Goal: Information Seeking & Learning: Learn about a topic

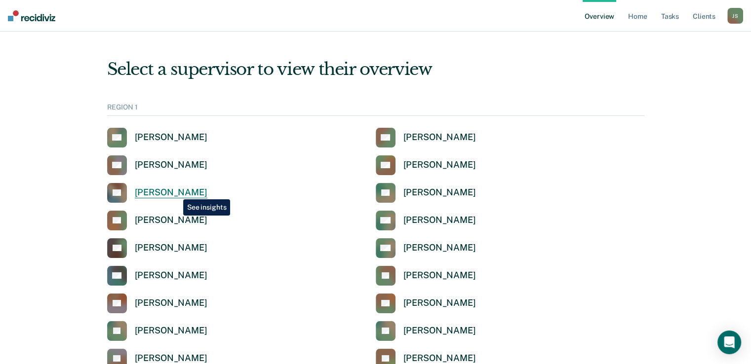
click at [176, 192] on div "[PERSON_NAME]" at bounding box center [171, 192] width 73 height 11
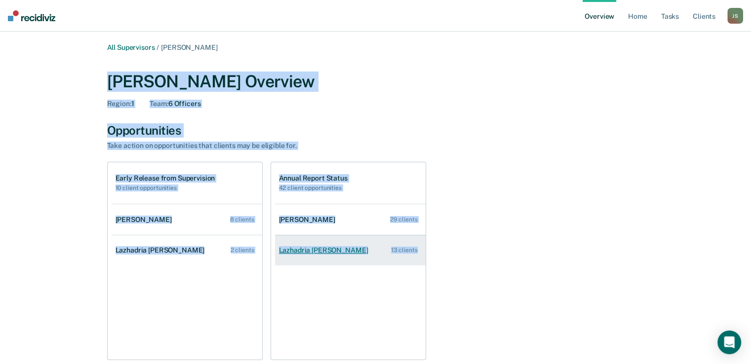
drag, startPoint x: 109, startPoint y: 81, endPoint x: 420, endPoint y: 249, distance: 353.4
click at [420, 249] on div "All Supervisors / [PERSON_NAME] [PERSON_NAME] Overview Region : 1 Team : 6 Offi…" at bounding box center [375, 343] width 592 height 601
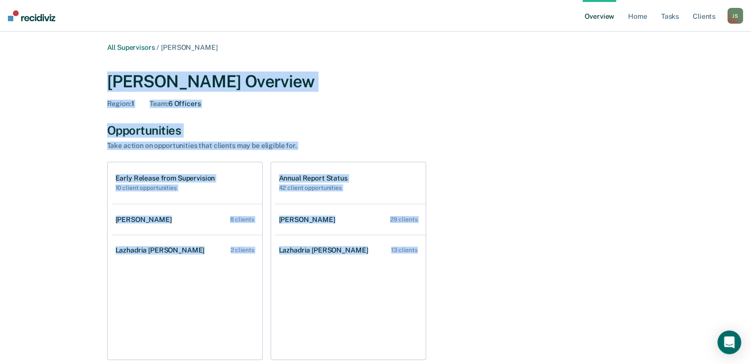
click at [252, 143] on div "Take action on opportunities that clients may be eligible for." at bounding box center [280, 146] width 346 height 8
drag, startPoint x: 112, startPoint y: 78, endPoint x: 426, endPoint y: 245, distance: 355.6
click at [426, 245] on div "All Supervisors / [PERSON_NAME] [PERSON_NAME] Overview Region : 1 Team : 6 Offi…" at bounding box center [375, 343] width 592 height 601
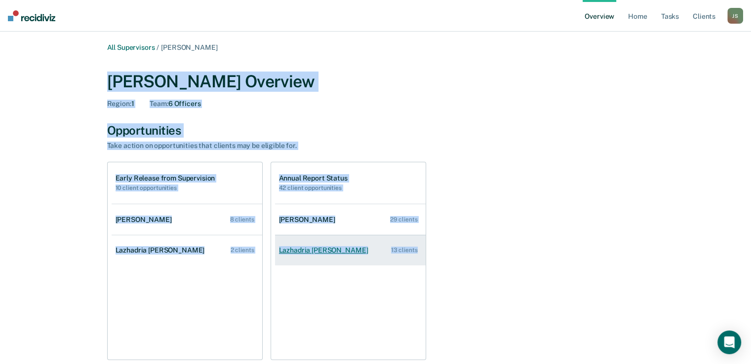
copy div "[PERSON_NAME] Overview Region : 1 Team : 6 Officers Opportunities Take action o…"
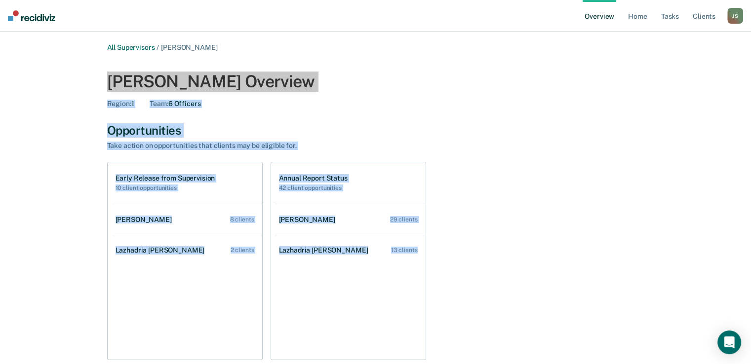
click at [24, 160] on div "All Supervisors / [PERSON_NAME] [PERSON_NAME] Overview Region : 1 Team : 6 Offi…" at bounding box center [375, 343] width 727 height 601
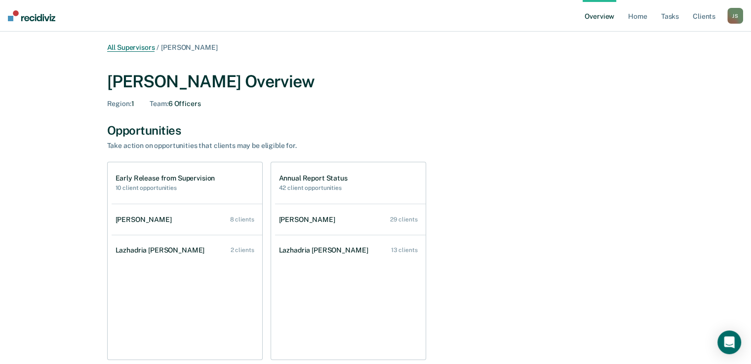
click at [151, 45] on link "All Supervisors" at bounding box center [131, 47] width 48 height 8
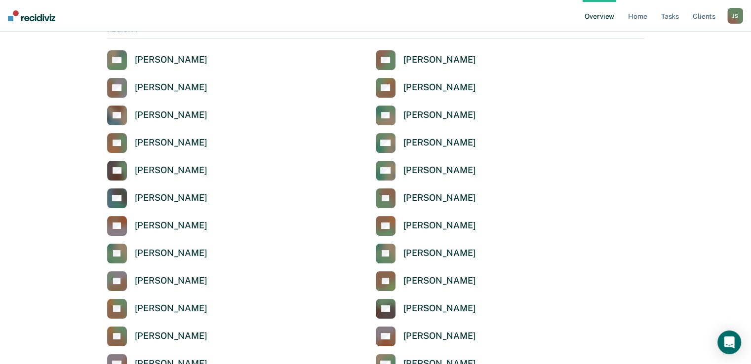
scroll to position [126, 0]
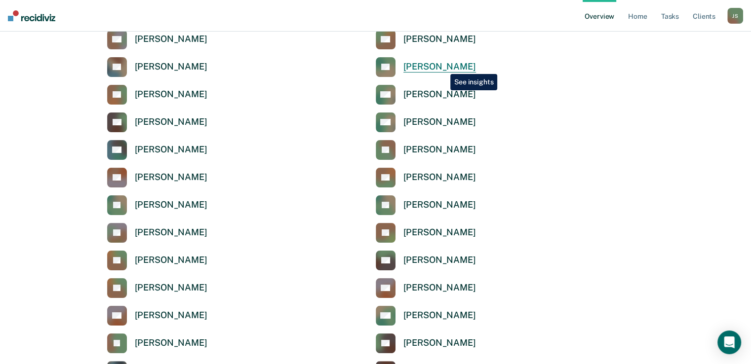
click at [443, 67] on div "[PERSON_NAME]" at bounding box center [439, 66] width 73 height 11
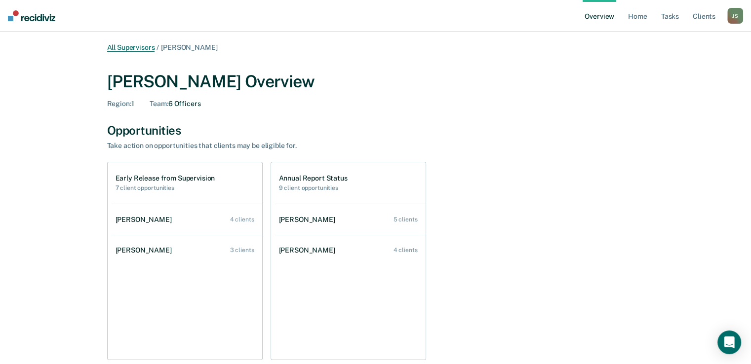
click at [146, 48] on link "All Supervisors" at bounding box center [131, 47] width 48 height 8
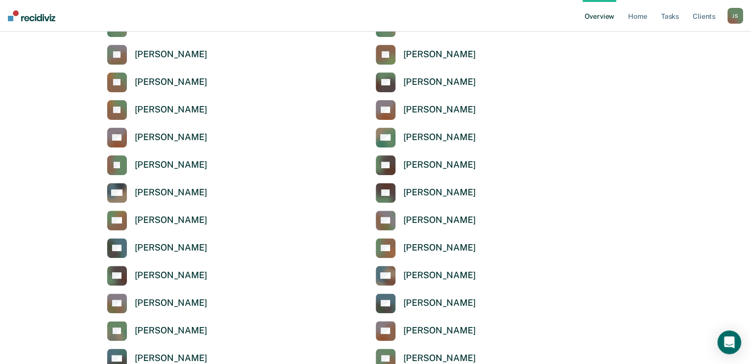
scroll to position [309, 0]
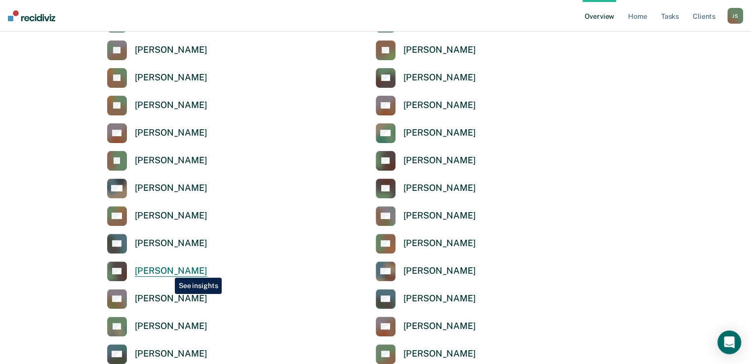
click at [167, 271] on div "[PERSON_NAME]" at bounding box center [171, 271] width 73 height 11
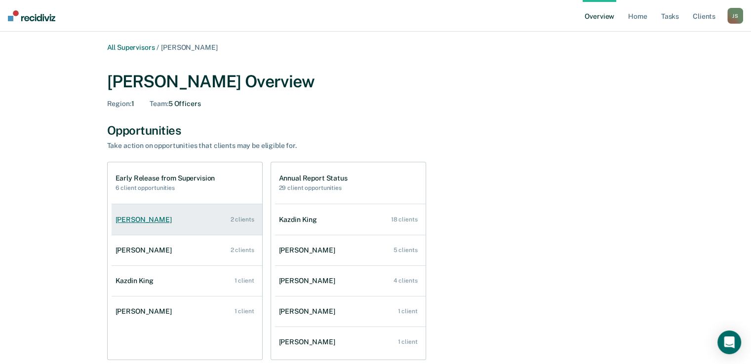
click at [175, 220] on link "[PERSON_NAME] 2 clients" at bounding box center [187, 220] width 151 height 28
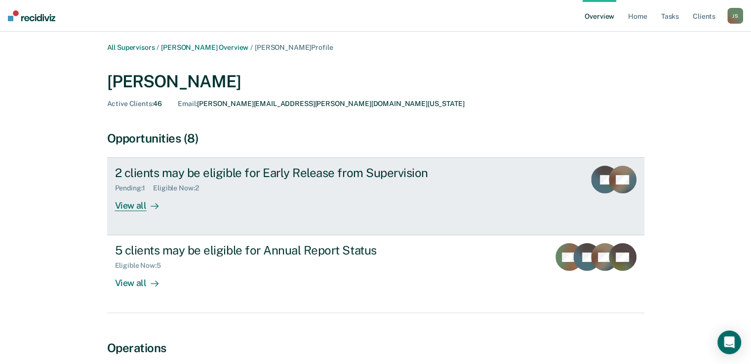
click at [126, 208] on div "View all" at bounding box center [142, 202] width 55 height 19
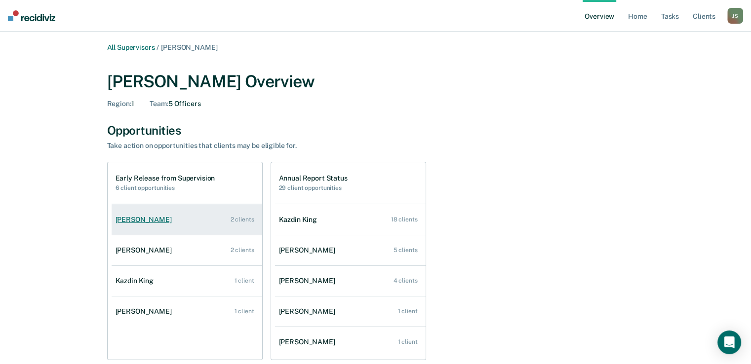
click at [158, 227] on link "[PERSON_NAME] 2 clients" at bounding box center [187, 220] width 151 height 28
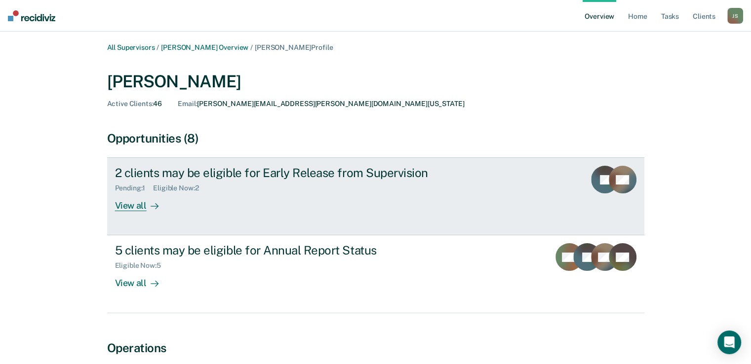
click at [132, 208] on div "View all" at bounding box center [142, 202] width 55 height 19
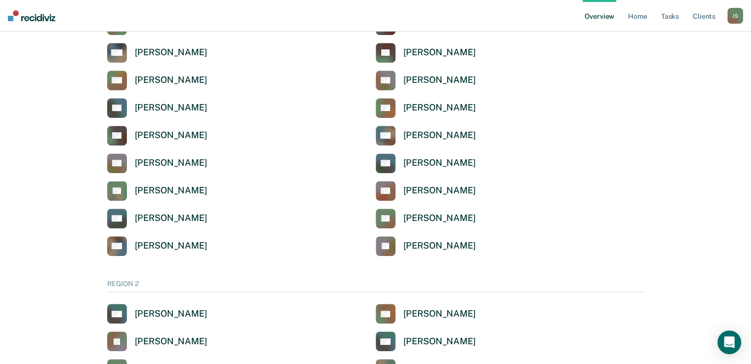
scroll to position [431, 0]
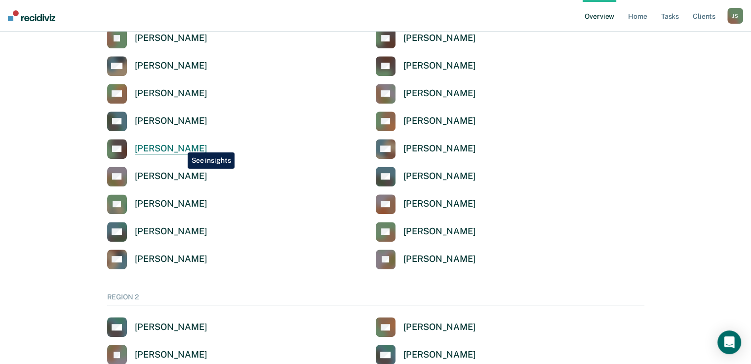
click at [180, 145] on div "[PERSON_NAME]" at bounding box center [171, 148] width 73 height 11
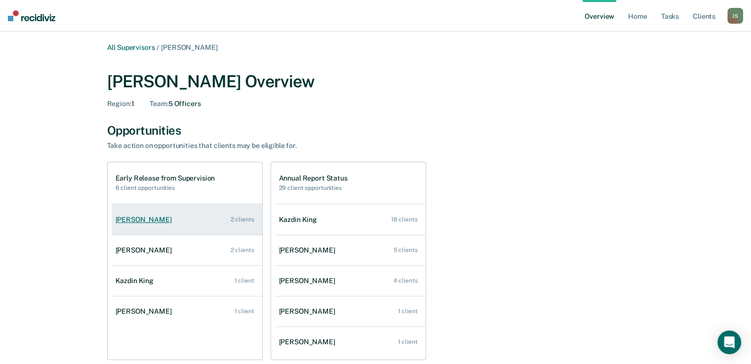
click at [226, 223] on link "[PERSON_NAME] 2 clients" at bounding box center [187, 220] width 151 height 28
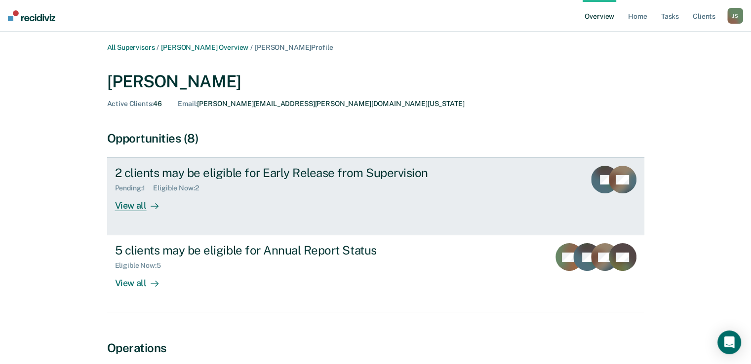
click at [135, 210] on div "View all" at bounding box center [142, 202] width 55 height 19
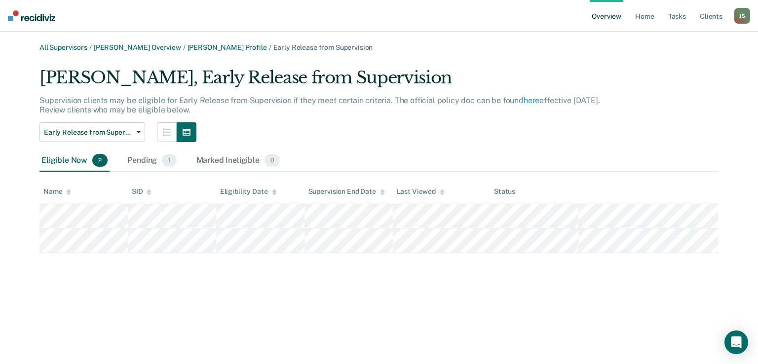
click at [357, 125] on div "Early Release from Supervision Annual Report Status Early Release from Supervis…" at bounding box center [323, 132] width 569 height 20
click at [380, 130] on div "Early Release from Supervision Annual Report Status Early Release from Supervis…" at bounding box center [323, 132] width 569 height 20
click at [134, 47] on link "[PERSON_NAME] Overview" at bounding box center [137, 47] width 87 height 8
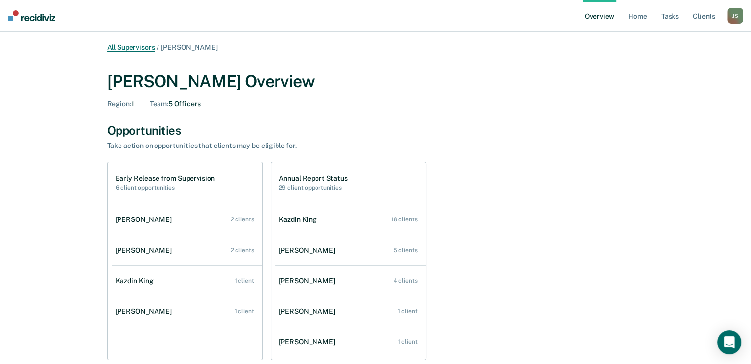
click at [126, 48] on link "All Supervisors" at bounding box center [131, 47] width 48 height 8
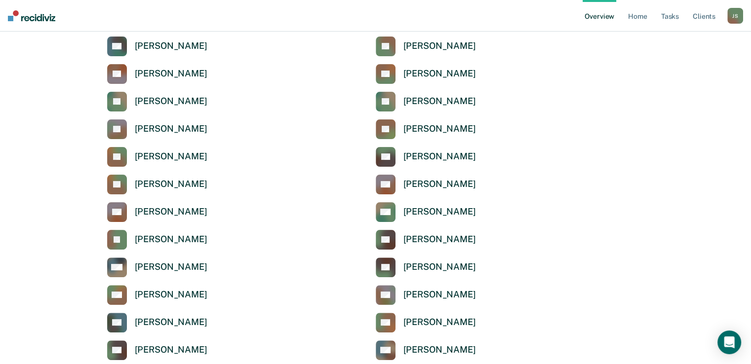
scroll to position [217, 0]
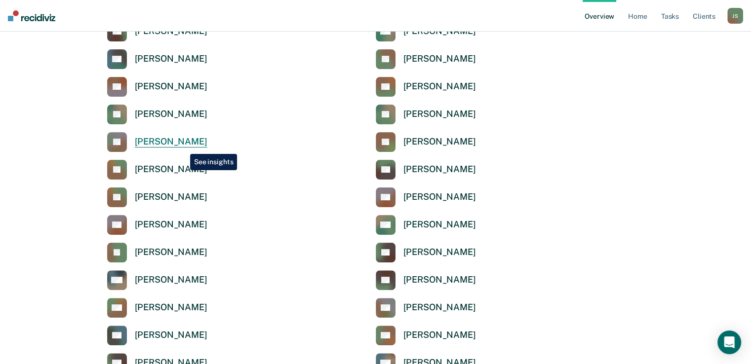
click at [183, 147] on div "[PERSON_NAME]" at bounding box center [171, 141] width 73 height 11
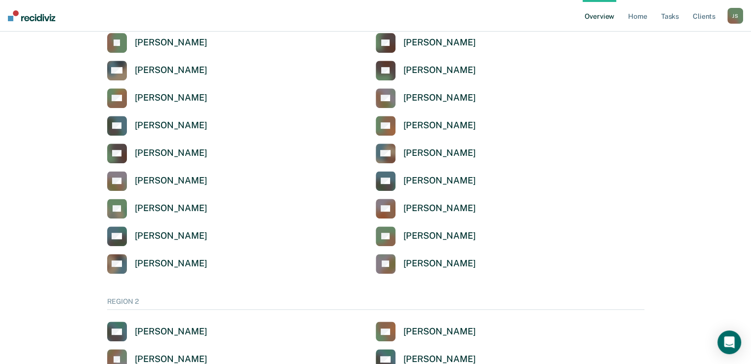
scroll to position [435, 0]
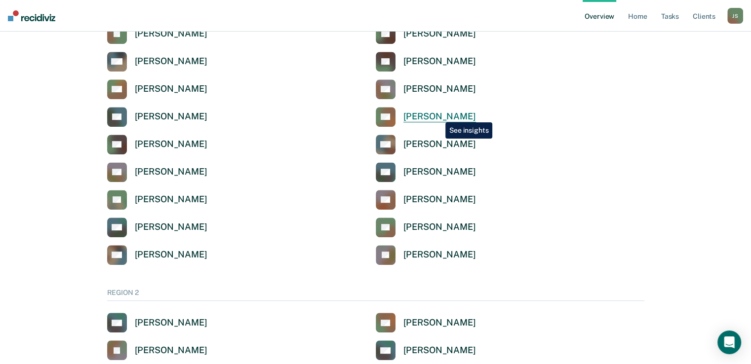
click at [438, 115] on div "[PERSON_NAME]" at bounding box center [439, 116] width 73 height 11
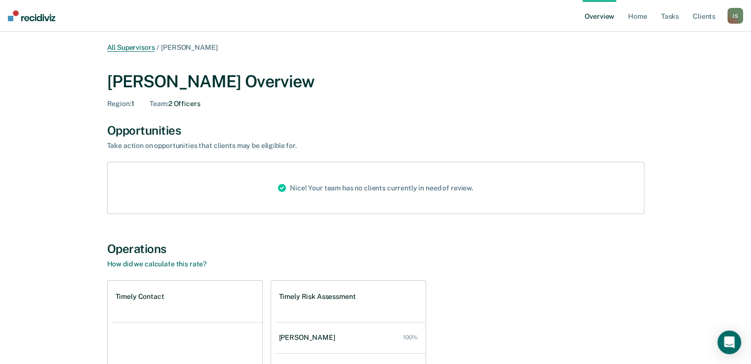
click at [127, 50] on link "All Supervisors" at bounding box center [131, 47] width 48 height 8
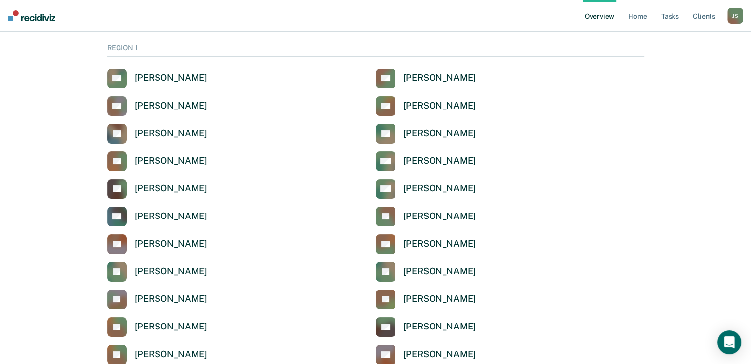
scroll to position [45, 0]
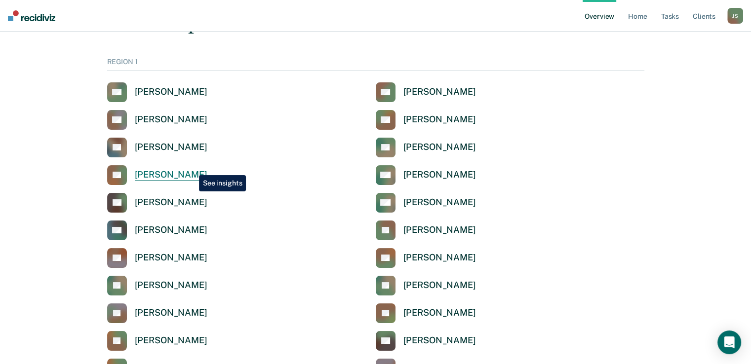
click at [192, 168] on link "CT Camelia Townsend" at bounding box center [157, 175] width 100 height 20
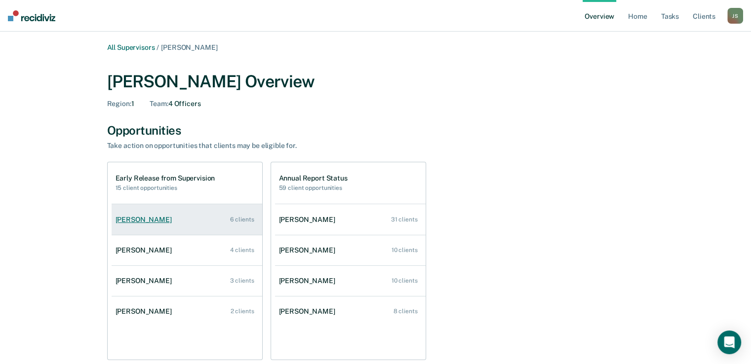
click at [221, 218] on link "Shacadria Davis 6 clients" at bounding box center [187, 220] width 151 height 28
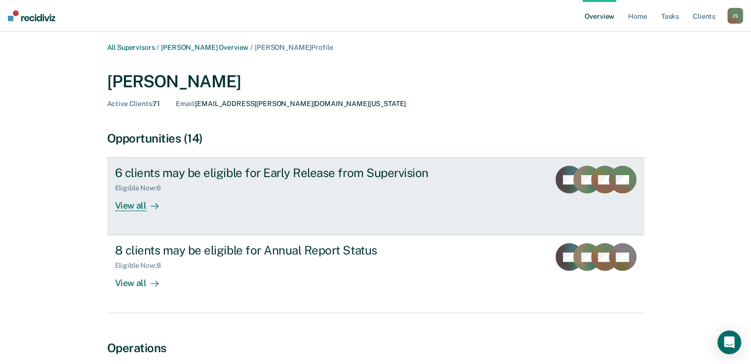
click at [135, 212] on link "6 clients may be eligible for Early Release from Supervision Eligible Now : 6 V…" at bounding box center [375, 196] width 537 height 78
